Goal: Communication & Community: Answer question/provide support

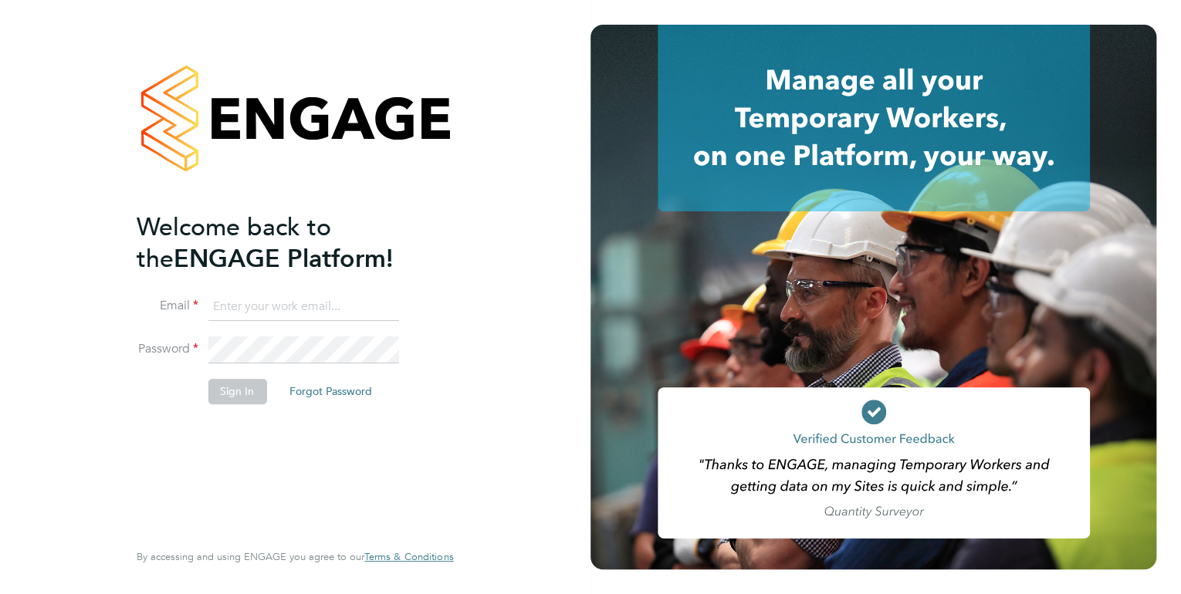
type input "[EMAIL_ADDRESS][PERSON_NAME][DOMAIN_NAME]"
click at [242, 392] on button "Sign In" at bounding box center [237, 391] width 59 height 25
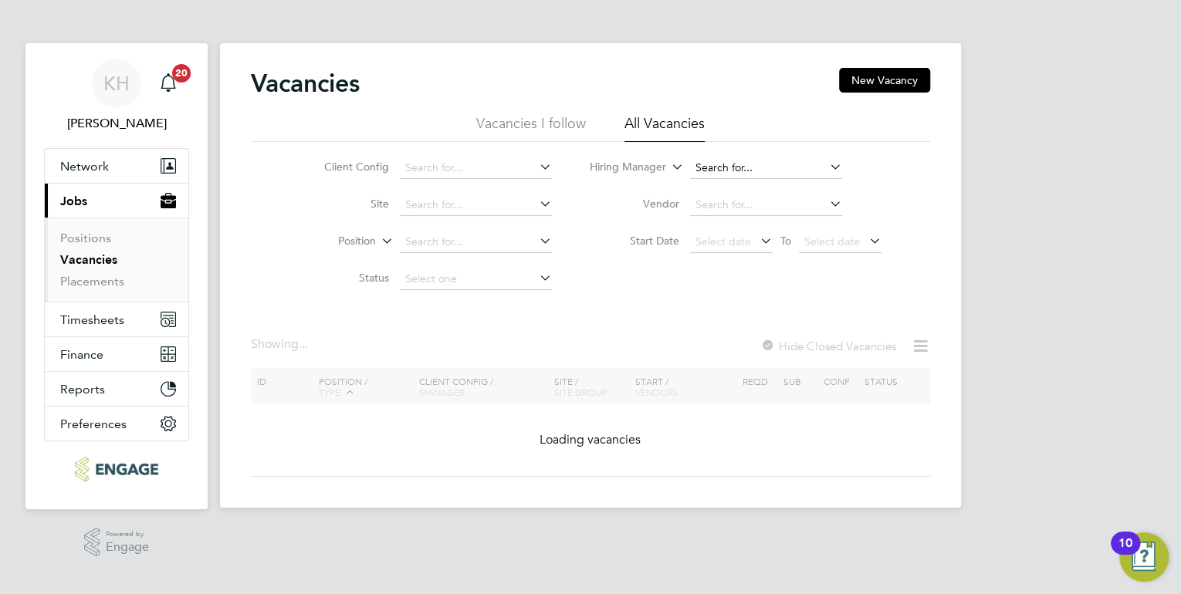
click at [749, 164] on input at bounding box center [766, 168] width 152 height 22
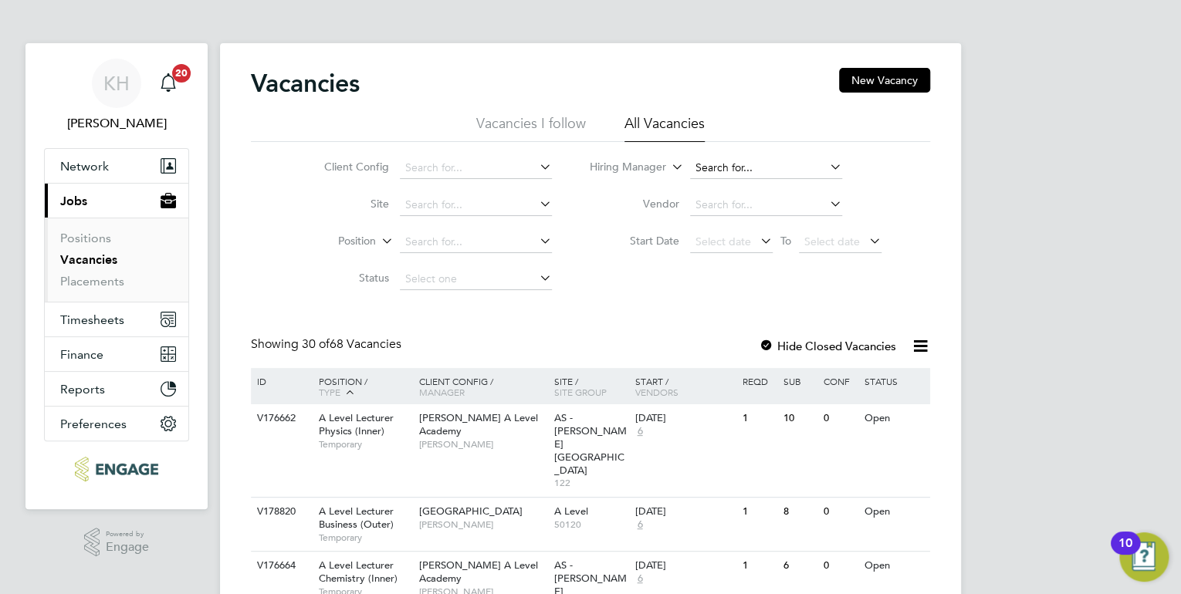
click at [754, 173] on input at bounding box center [766, 168] width 152 height 22
click at [736, 181] on li "Kan e White" at bounding box center [765, 188] width 153 height 21
type input "[PERSON_NAME]"
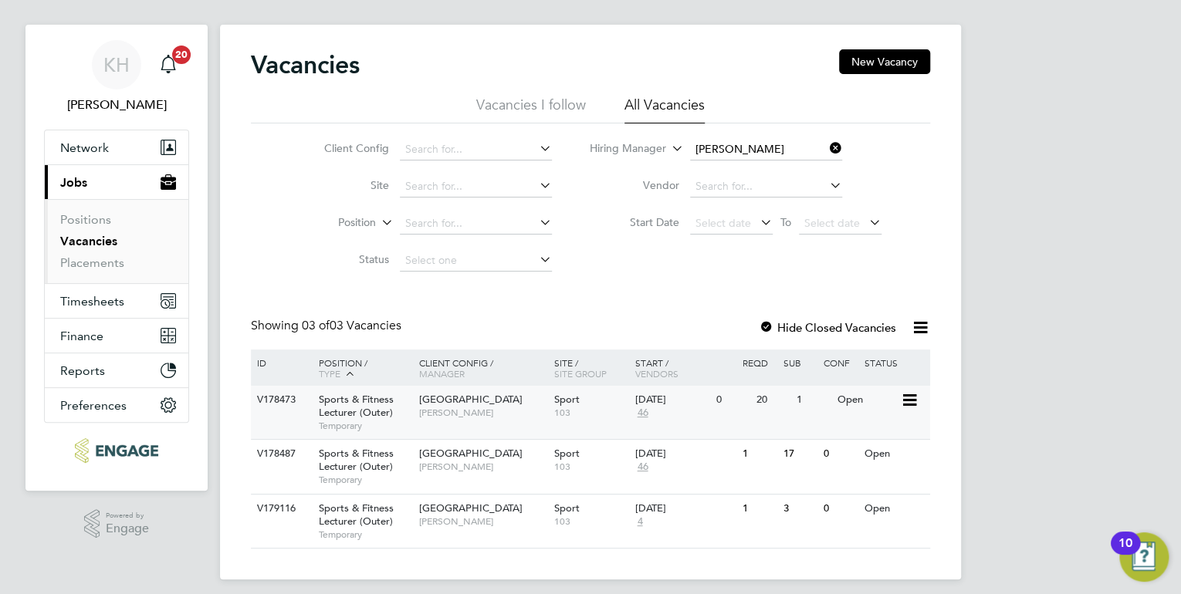
scroll to position [28, 0]
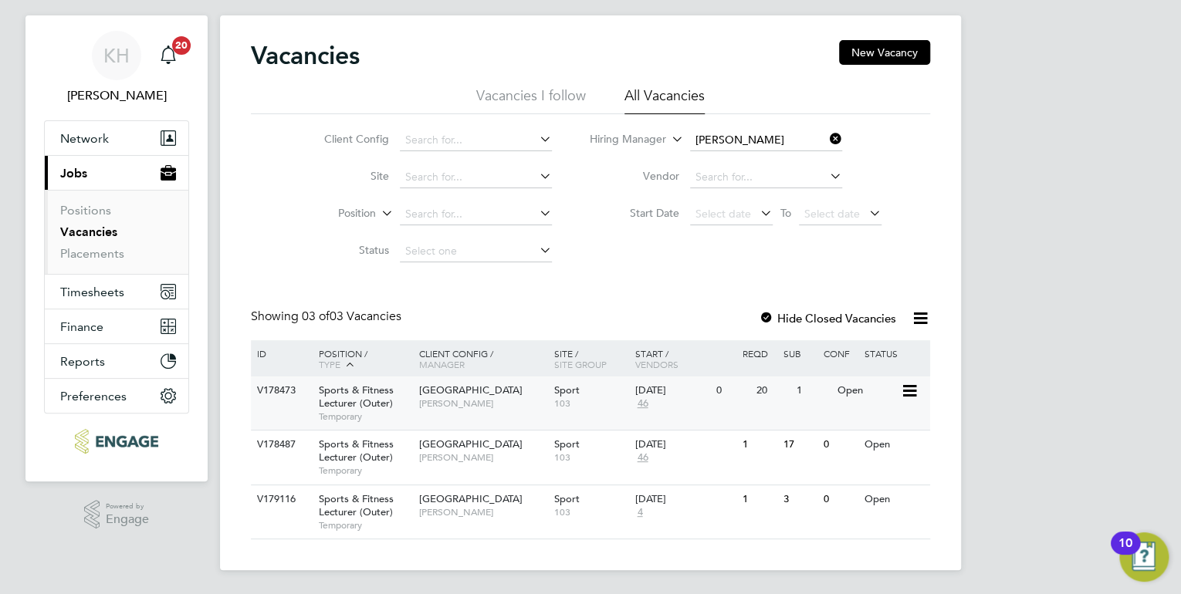
click at [533, 410] on div "Redbridge Campus Kane White" at bounding box center [482, 397] width 135 height 40
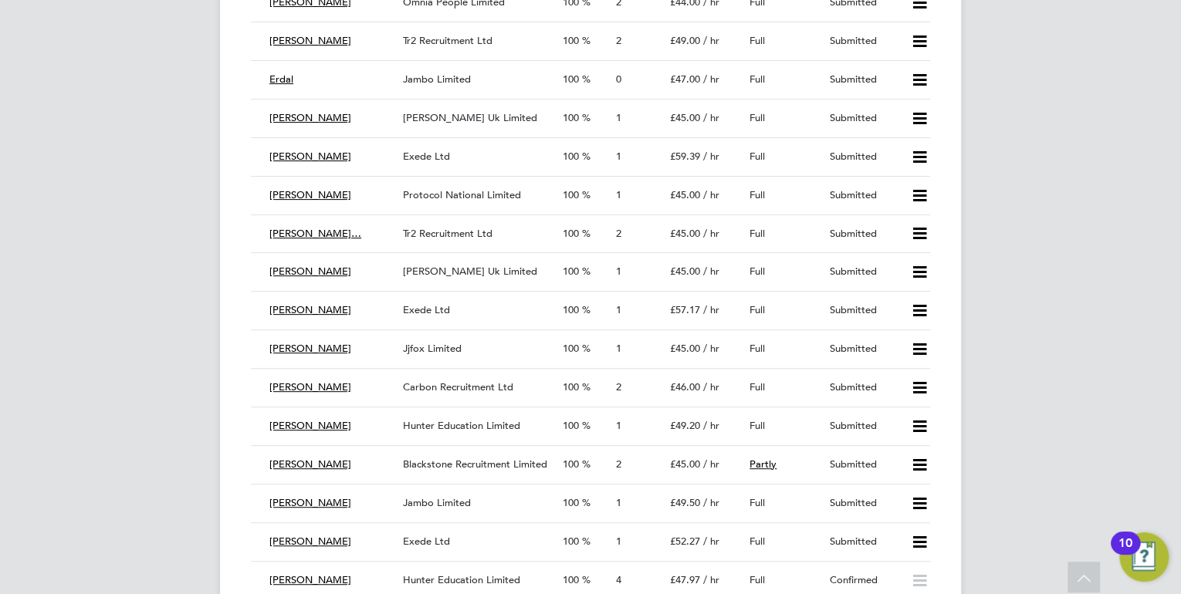
click at [498, 574] on span "Hunter Education Limited" at bounding box center [461, 580] width 117 height 13
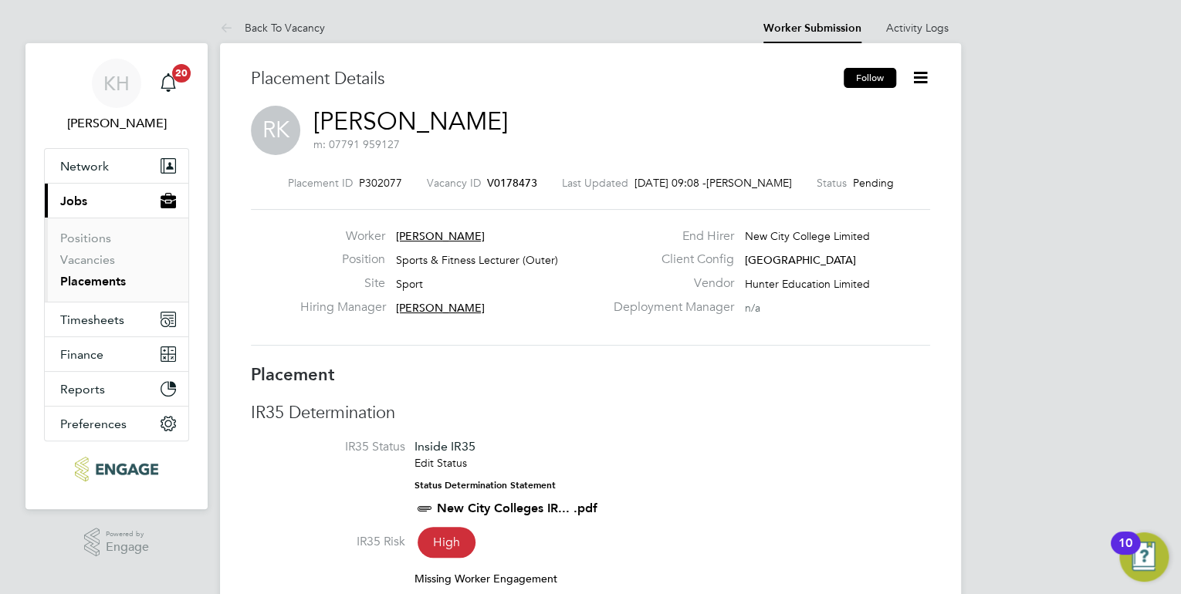
click at [855, 80] on button "Follow" at bounding box center [870, 78] width 52 height 20
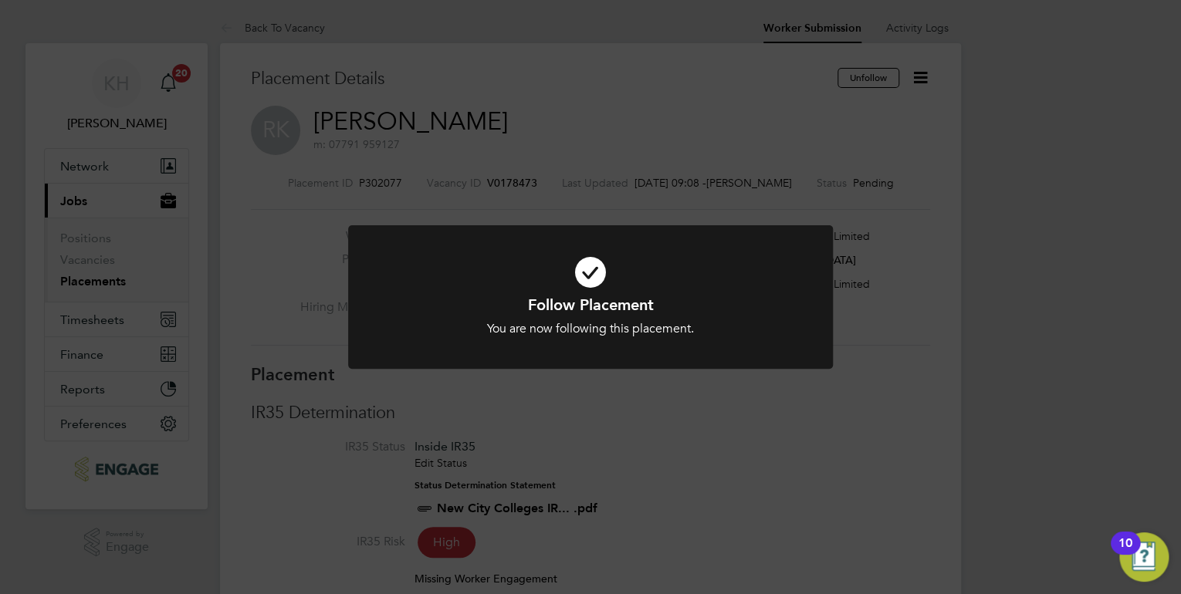
click at [922, 74] on div "Follow Placement You are now following this placement. Cancel Okay" at bounding box center [590, 297] width 1181 height 594
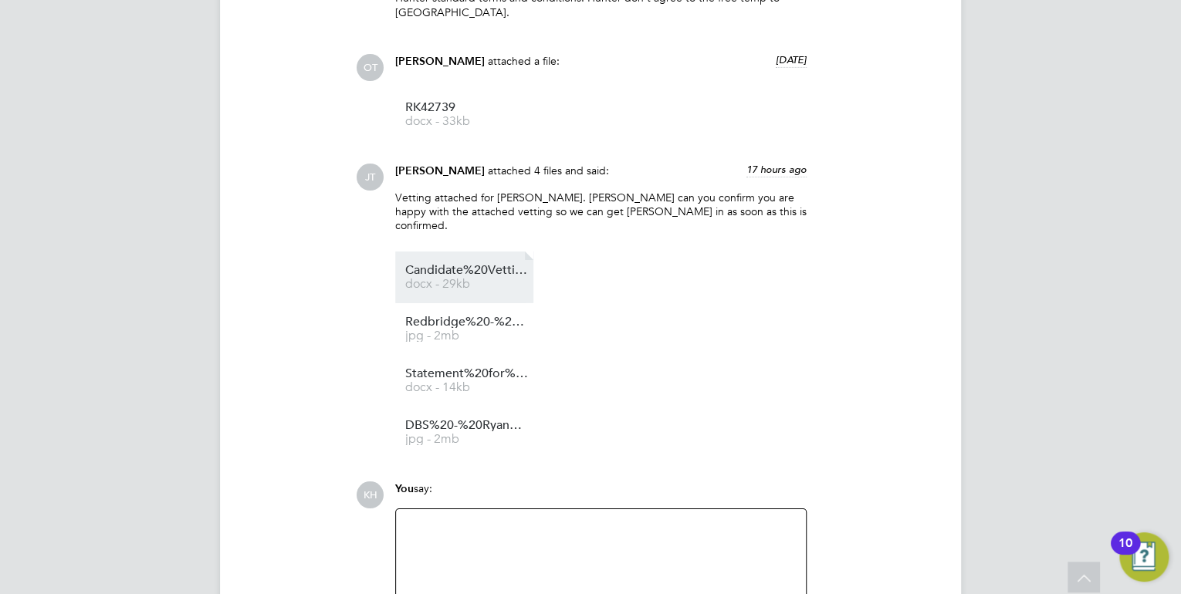
click at [432, 279] on span "docx - 29kb" at bounding box center [467, 285] width 124 height 12
click at [500, 523] on div at bounding box center [600, 552] width 391 height 66
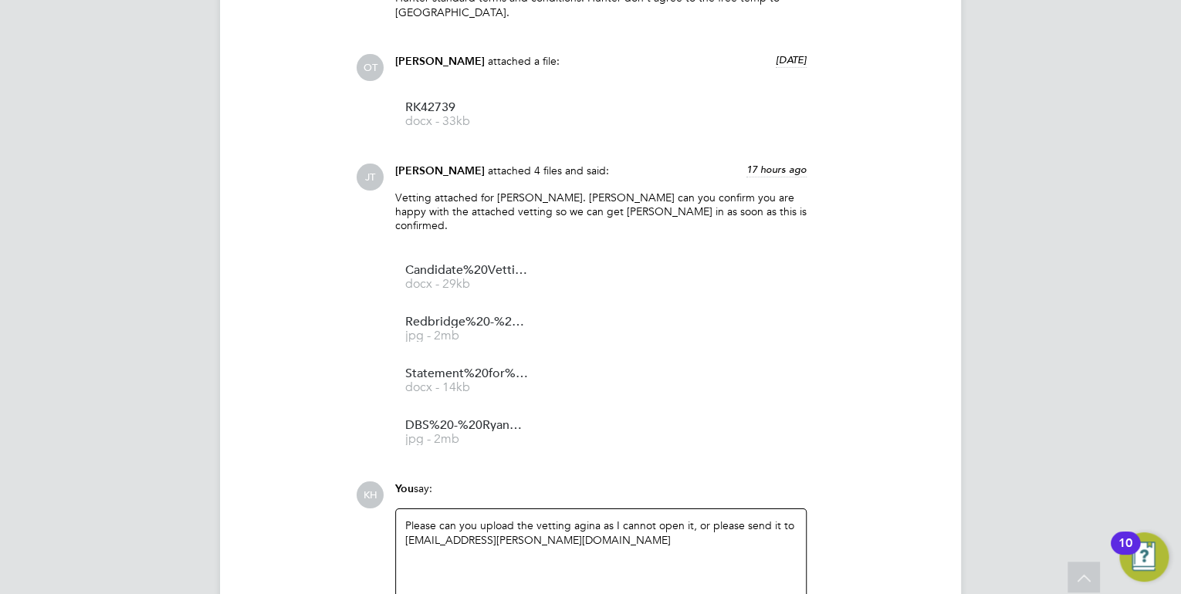
drag, startPoint x: 584, startPoint y: 489, endPoint x: 515, endPoint y: 485, distance: 68.9
click at [493, 482] on div "You say:" at bounding box center [600, 495] width 411 height 27
drag, startPoint x: 590, startPoint y: 500, endPoint x: 543, endPoint y: 463, distance: 59.3
click at [543, 482] on div "You say:" at bounding box center [600, 495] width 411 height 27
click at [596, 519] on div "Please can you upload the vetting agina as I cannot open it, or please send it …" at bounding box center [600, 552] width 391 height 66
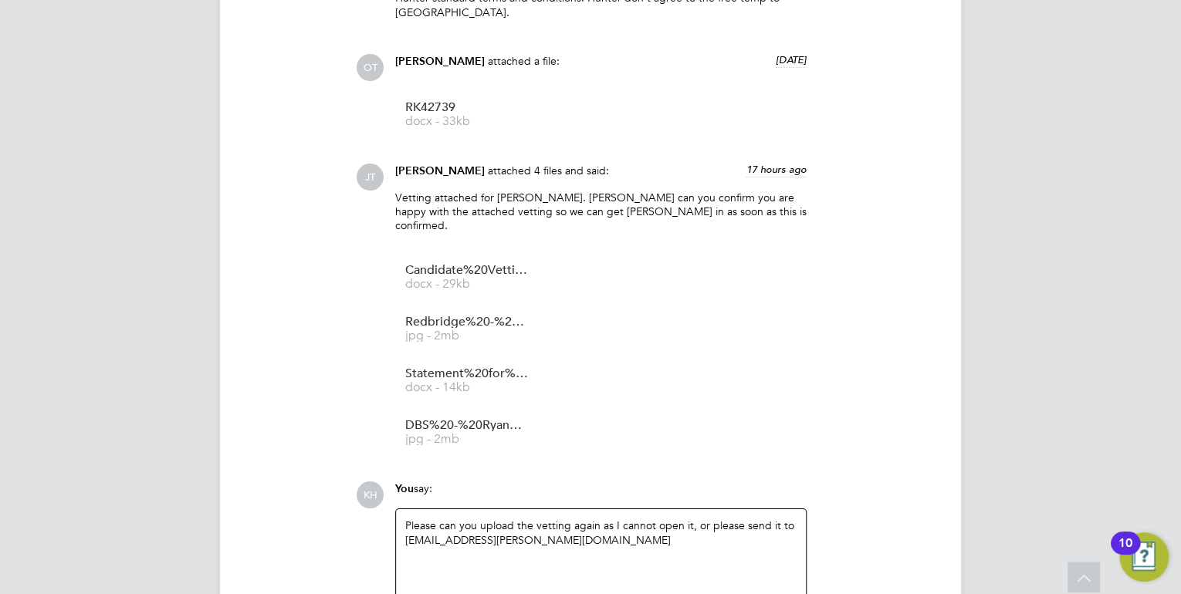
click at [839, 302] on div "[PERSON_NAME] [PERSON_NAME] attached 4 files and said: 17 hours ago Vetting att…" at bounding box center [643, 312] width 574 height 296
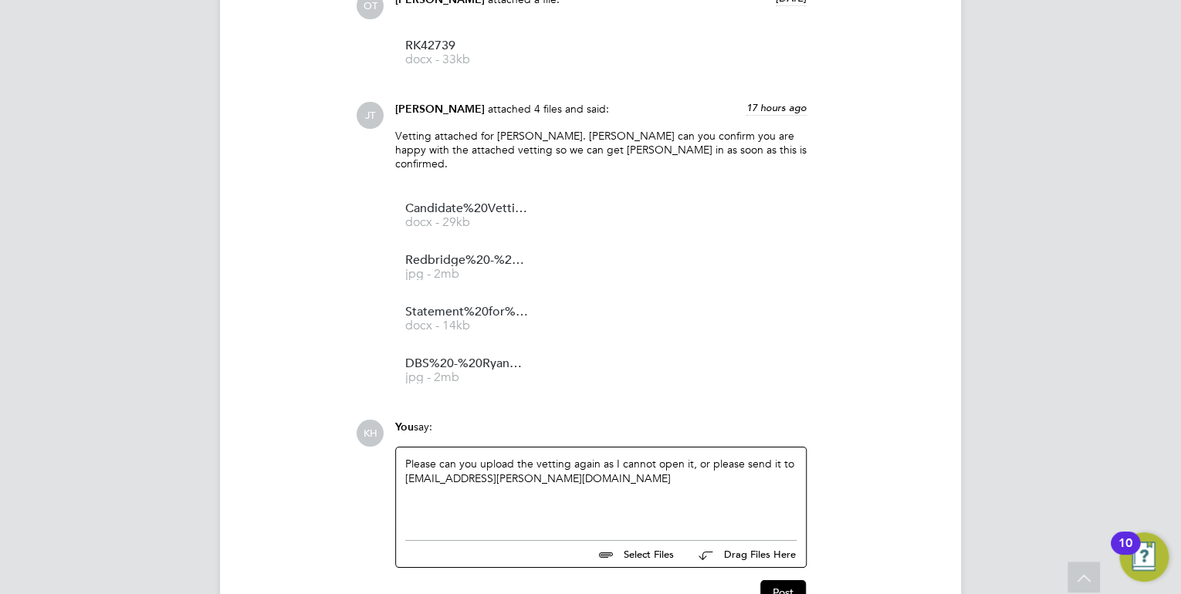
click at [610, 457] on div "Please can you upload the vetting again as I cannot open it, or please send it …" at bounding box center [600, 490] width 391 height 66
click at [780, 581] on button "Post" at bounding box center [783, 593] width 46 height 25
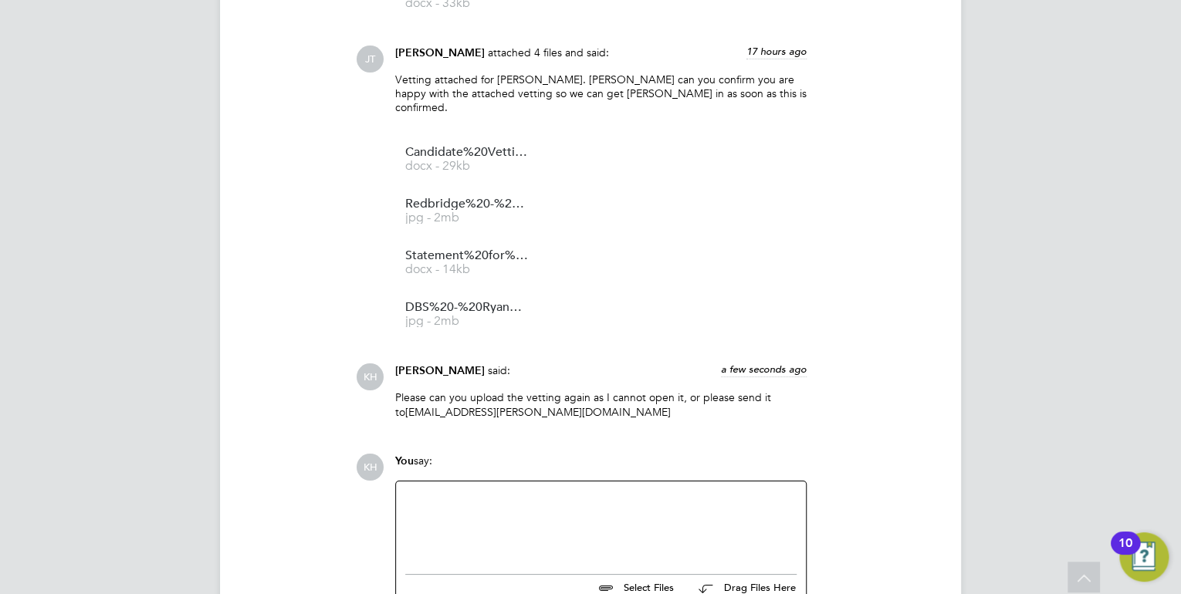
scroll to position [2730, 0]
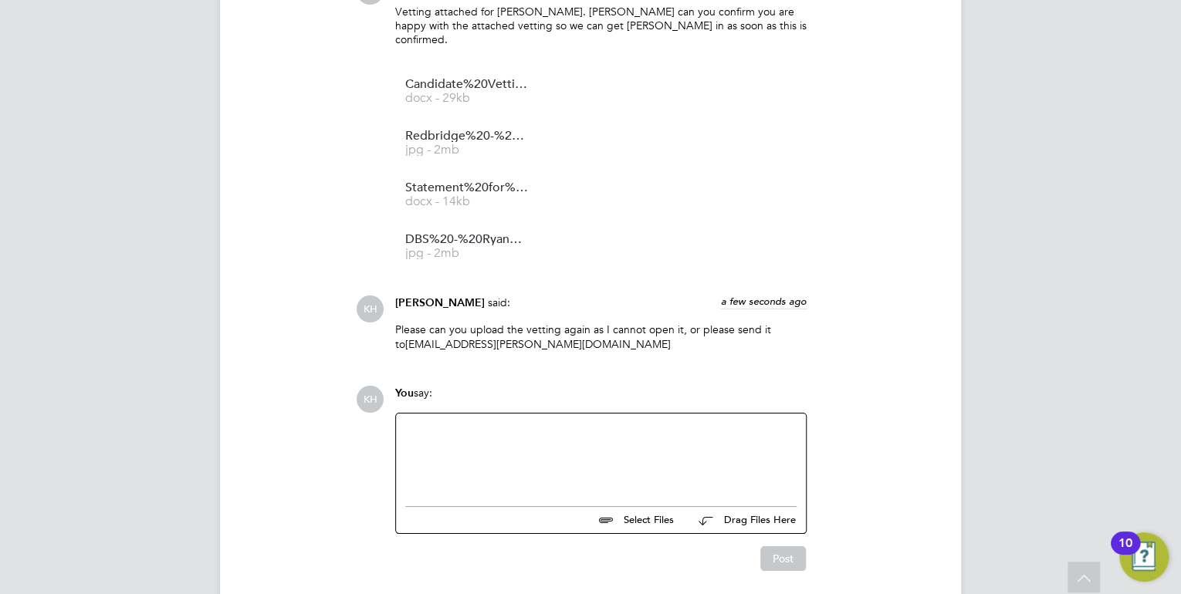
click at [519, 423] on div at bounding box center [600, 456] width 391 height 66
